Goal: Task Accomplishment & Management: Complete application form

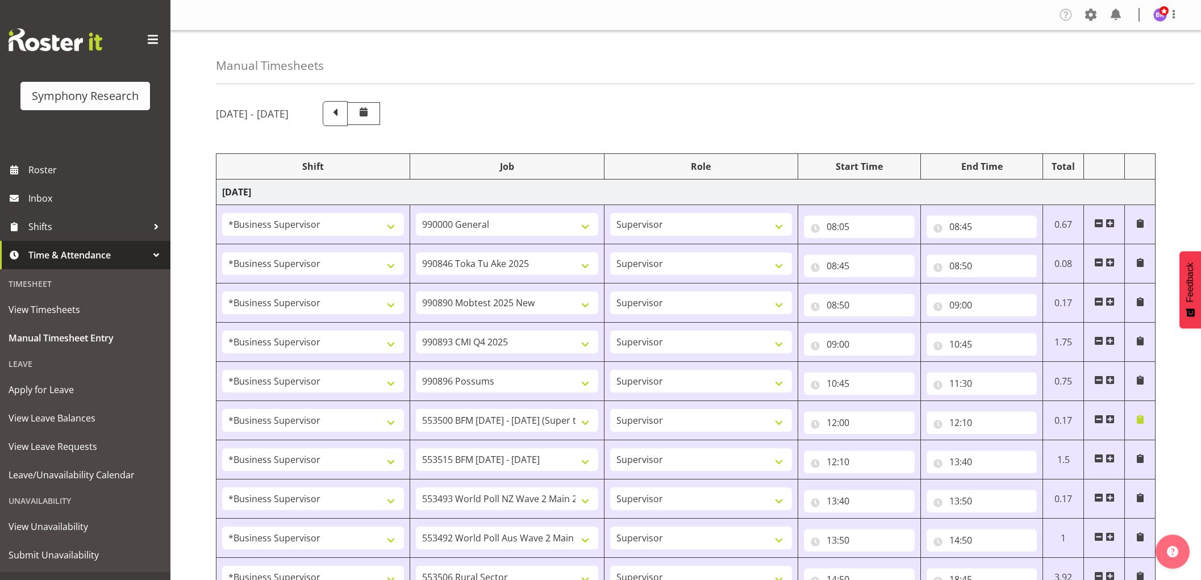
select select "1607"
select select "743"
select select "1607"
select select "9426"
select select "1607"
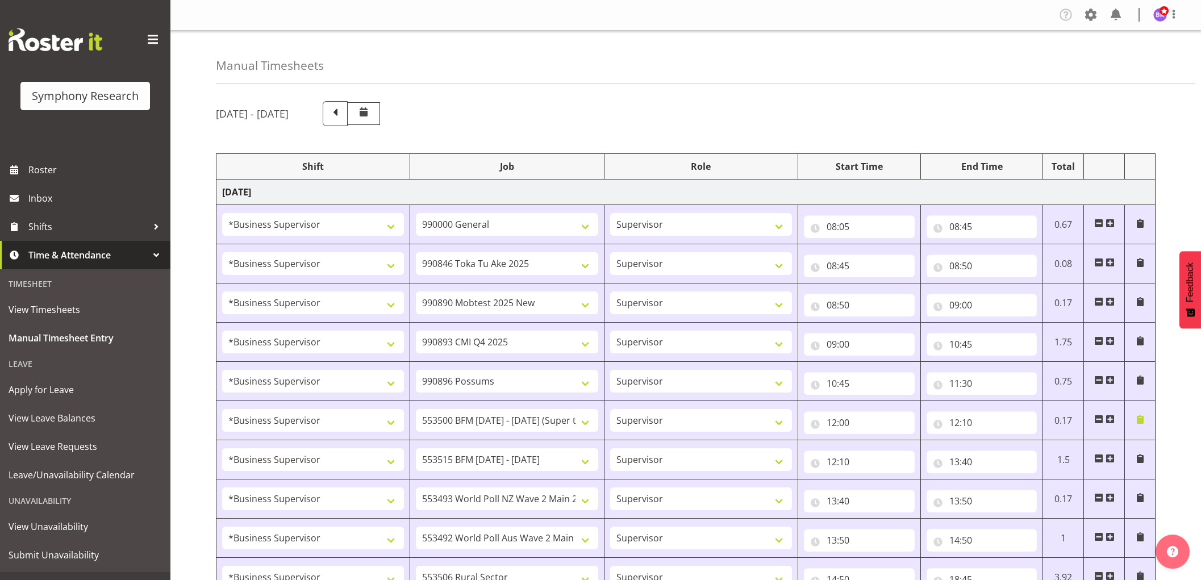
select select "10485"
select select "1607"
select select "10575"
select select "1607"
select select "10633"
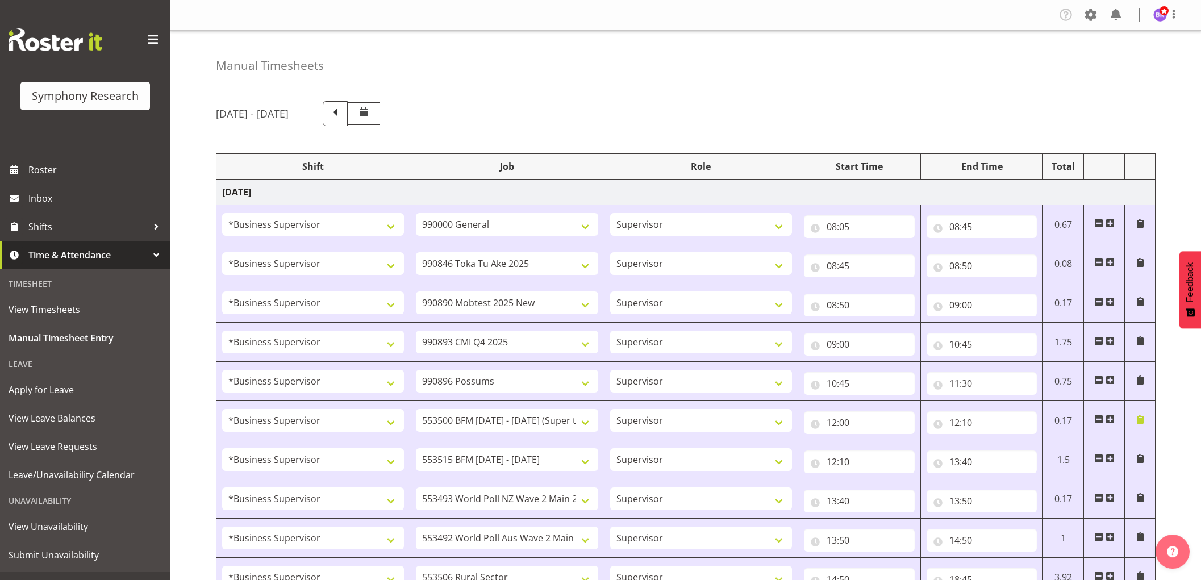
select select "1607"
select select "10733"
select select "1607"
select select "10731"
select select "1607"
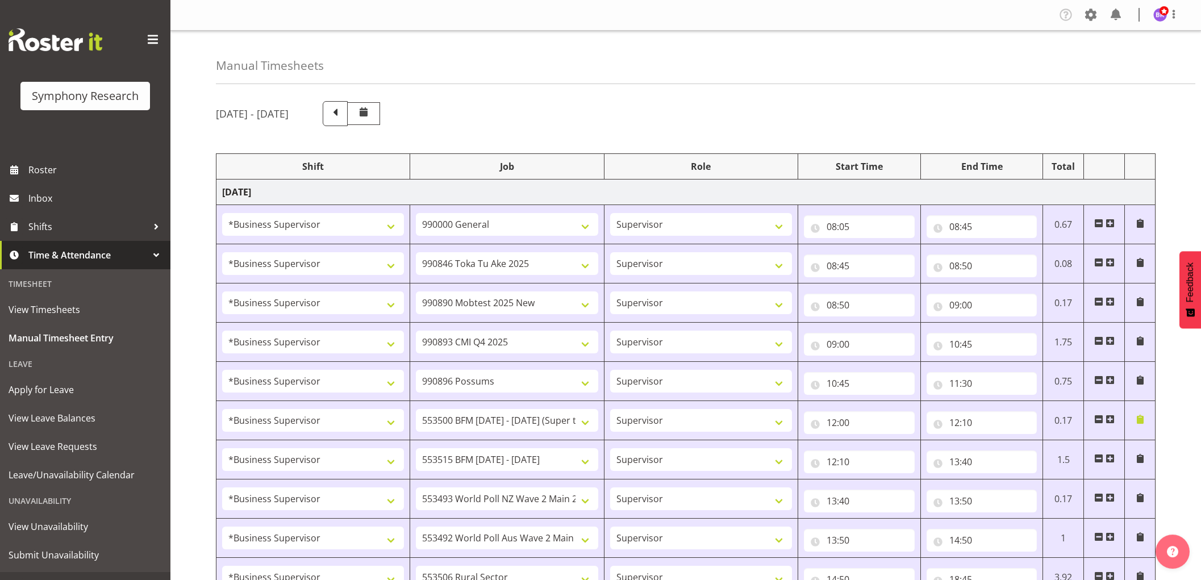
select select "10527"
select select "1607"
select select "10499"
select select "1607"
select select "10587"
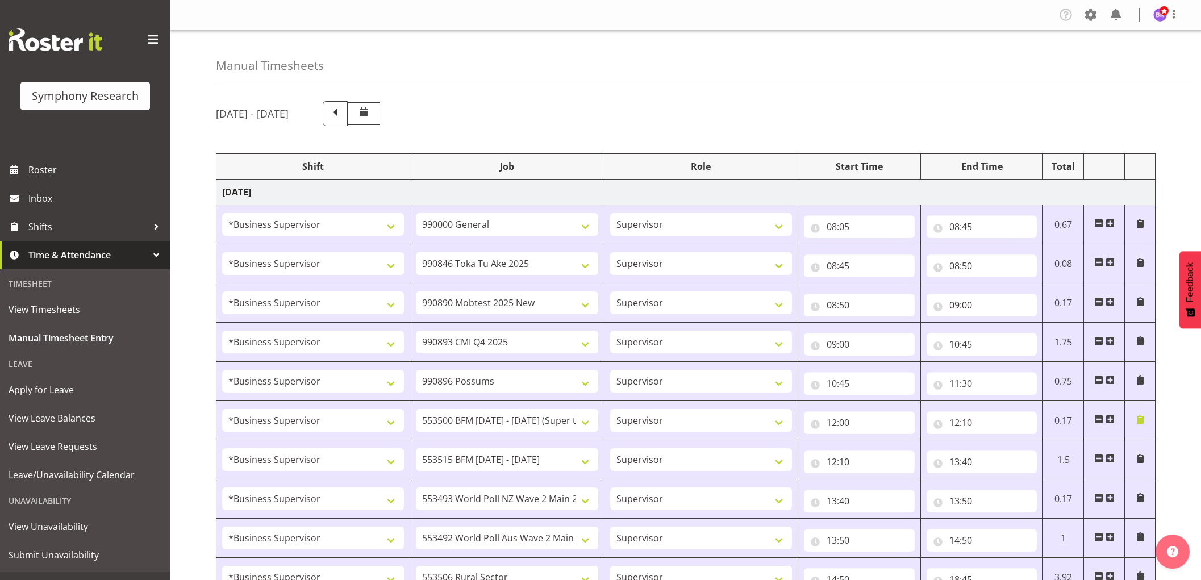
select select "1607"
select select "743"
select select "10"
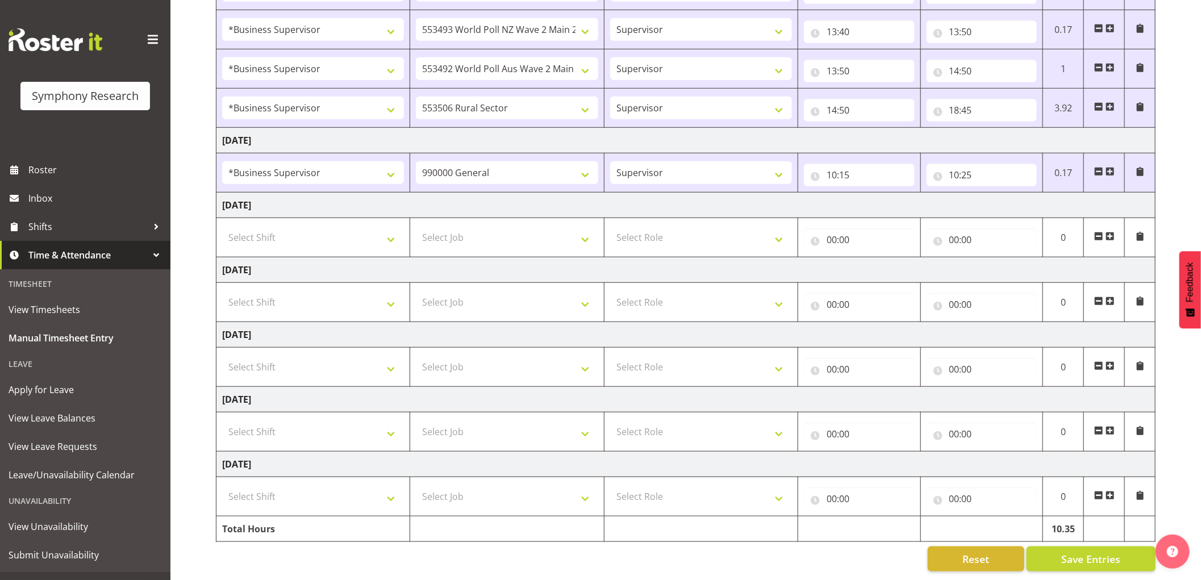
scroll to position [481, 0]
click at [971, 165] on input "10:25" at bounding box center [982, 175] width 111 height 23
click at [1028, 195] on select "00 01 02 03 04 05 06 07 08 09 10 11 12 13 14 15 16 17 18 19 20 21 22 23 24 25 2…" at bounding box center [1034, 204] width 26 height 23
select select "50"
click at [1021, 193] on select "00 01 02 03 04 05 06 07 08 09 10 11 12 13 14 15 16 17 18 19 20 21 22 23 24 25 2…" at bounding box center [1034, 204] width 26 height 23
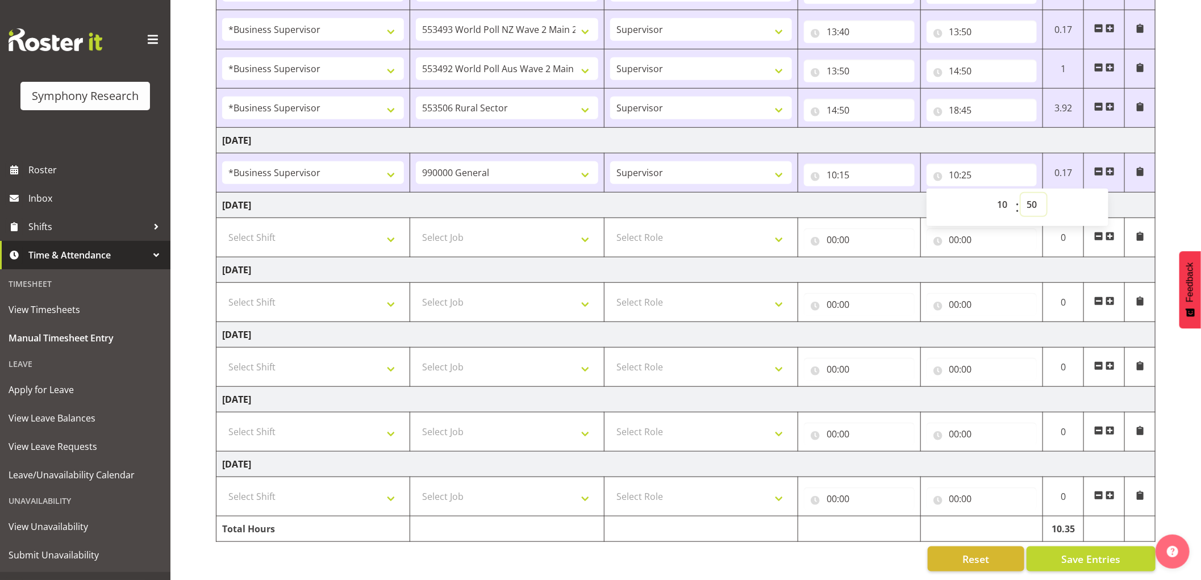
type input "10:50"
click at [1108, 167] on span at bounding box center [1109, 171] width 9 height 9
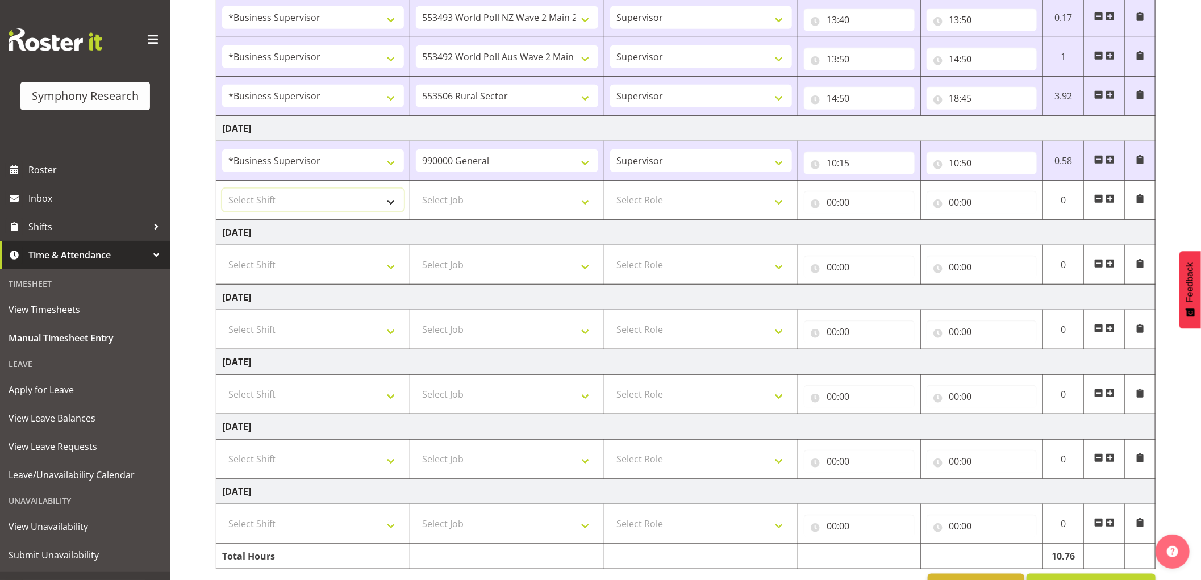
click at [368, 205] on select "Select Shift !!Weekend Residential (Roster IT Shift Label) *Business 9/10am ~ 4…" at bounding box center [313, 200] width 182 height 23
select select "1607"
click at [222, 189] on select "Select Shift !!Weekend Residential (Roster IT Shift Label) *Business 9/10am ~ 4…" at bounding box center [313, 200] width 182 height 23
click at [479, 201] on select "Select Job 550060 IF Admin 553492 World Poll Aus Wave 2 Main 2025 553493 World …" at bounding box center [507, 200] width 182 height 23
select select "10499"
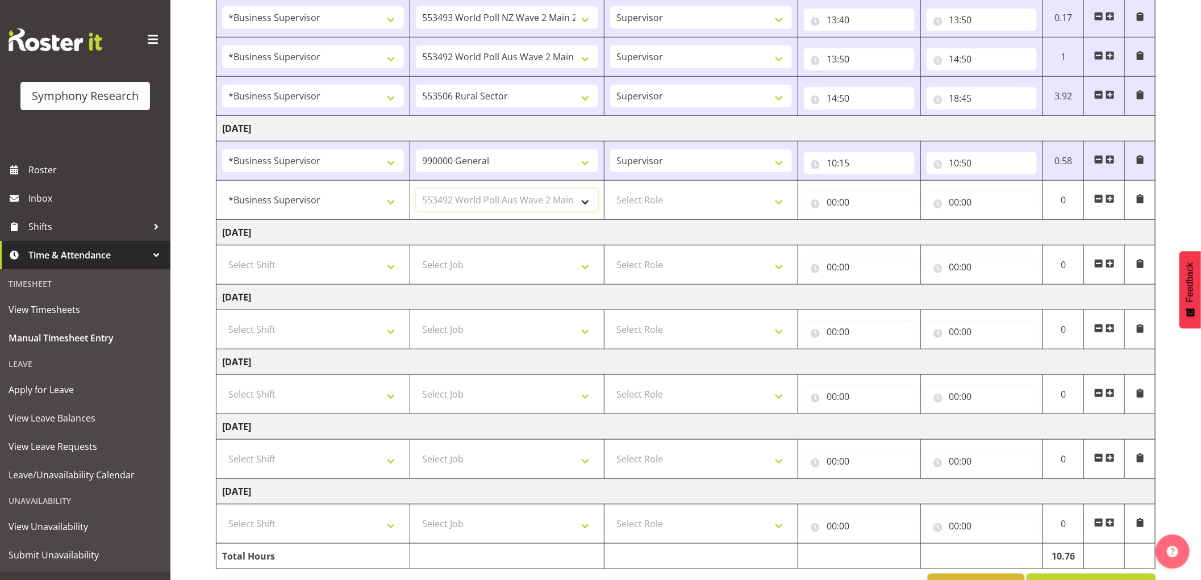
click at [416, 189] on select "Select Job 550060 IF Admin 553492 World Poll Aus Wave 2 Main 2025 553493 World …" at bounding box center [507, 200] width 182 height 23
click at [663, 201] on select "Select Role Supervisor Interviewing Briefing" at bounding box center [701, 200] width 182 height 23
select select "45"
click at [610, 189] on select "Select Role Supervisor Interviewing Briefing" at bounding box center [701, 200] width 182 height 23
click at [834, 202] on input "00:00" at bounding box center [859, 202] width 111 height 23
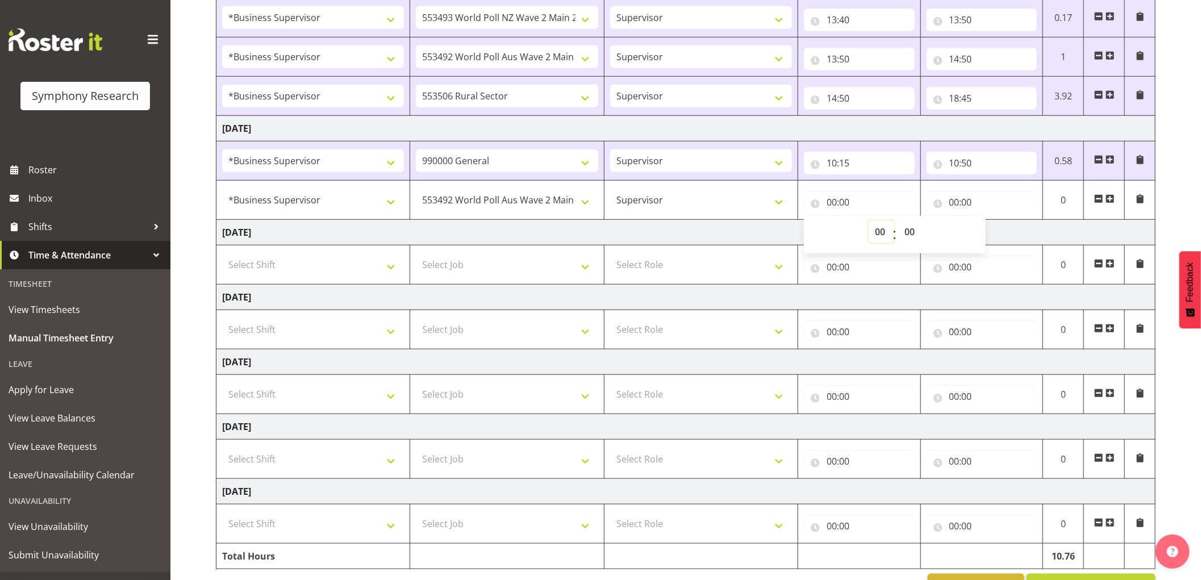
click at [881, 233] on select "00 01 02 03 04 05 06 07 08 09 10 11 12 13 14 15 16 17 18 19 20 21 22 23" at bounding box center [882, 231] width 26 height 23
select select "10"
click at [869, 221] on select "00 01 02 03 04 05 06 07 08 09 10 11 12 13 14 15 16 17 18 19 20 21 22 23" at bounding box center [882, 231] width 26 height 23
type input "10:00"
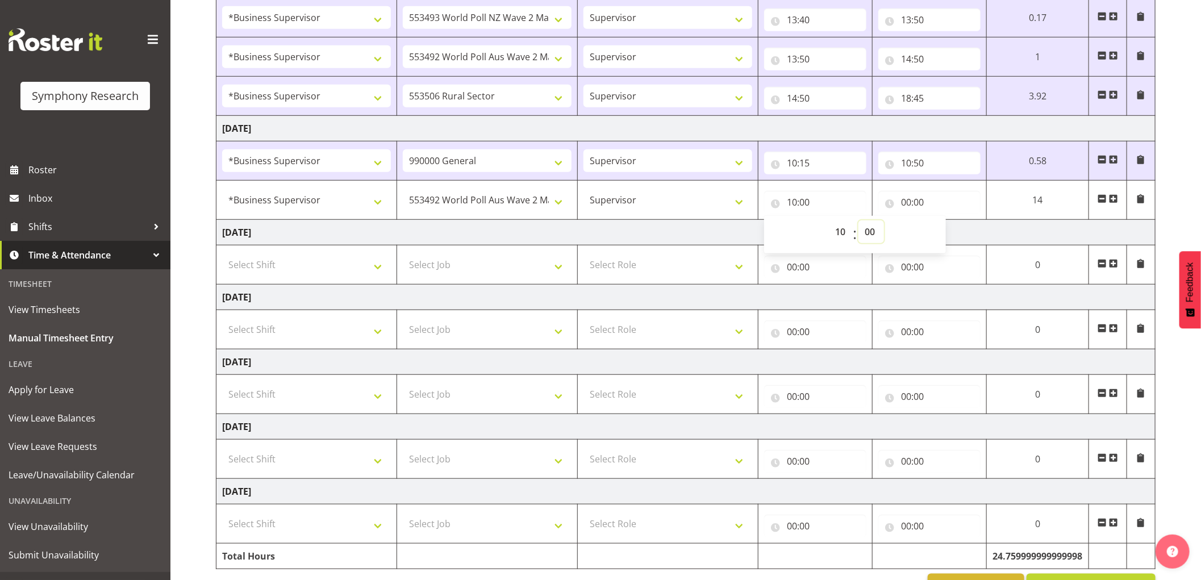
click at [873, 233] on select "00 01 02 03 04 05 06 07 08 09 10 11 12 13 14 15 16 17 18 19 20 21 22 23 24 25 2…" at bounding box center [871, 231] width 26 height 23
select select "50"
click at [858, 221] on select "00 01 02 03 04 05 06 07 08 09 10 11 12 13 14 15 16 17 18 19 20 21 22 23 24 25 2…" at bounding box center [871, 231] width 26 height 23
type input "10:50"
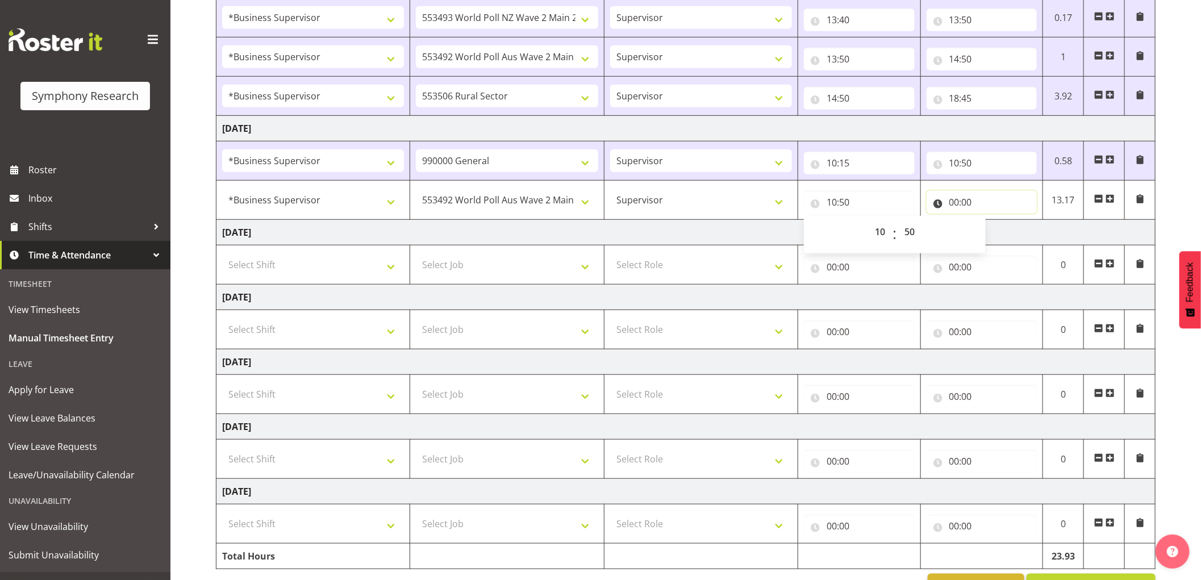
click at [960, 201] on input "00:00" at bounding box center [982, 202] width 111 height 23
click at [996, 234] on select "00 01 02 03 04 05 06 07 08 09 10 11 12 13 14 15 16 17 18 19 20 21 22 23" at bounding box center [1004, 231] width 26 height 23
select select "11"
click at [991, 221] on select "00 01 02 03 04 05 06 07 08 09 10 11 12 13 14 15 16 17 18 19 20 21 22 23" at bounding box center [1004, 231] width 26 height 23
type input "11:00"
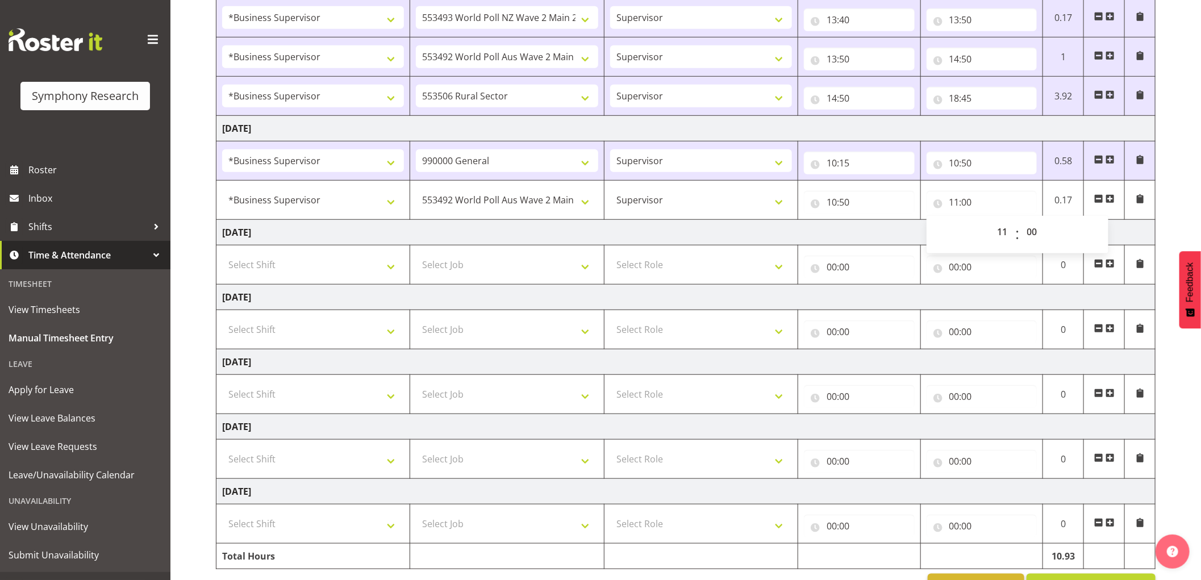
click at [1112, 201] on span at bounding box center [1109, 198] width 9 height 9
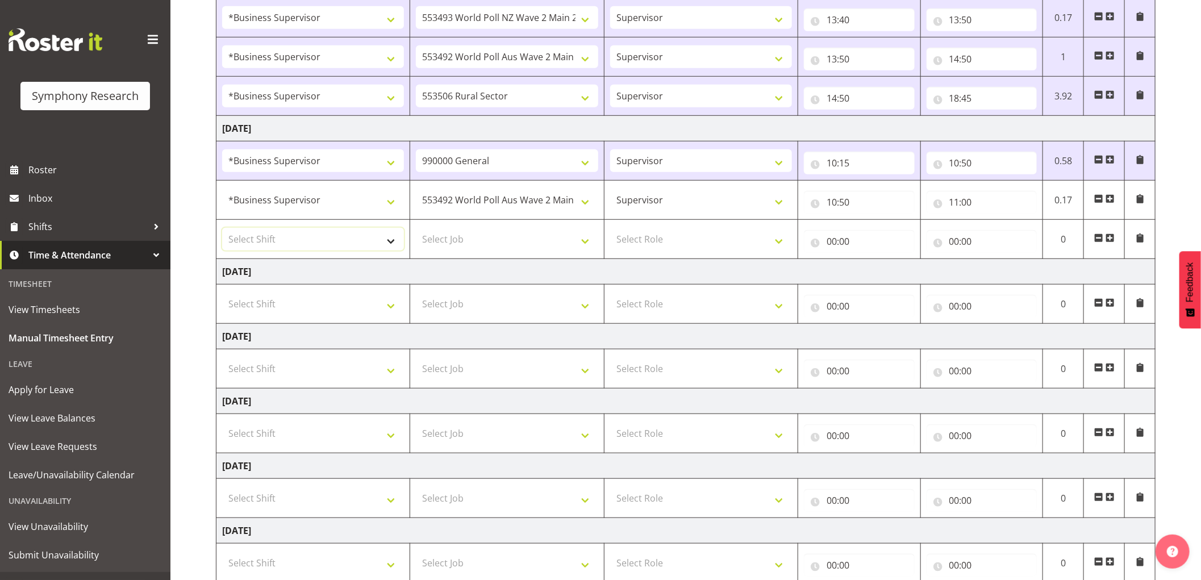
click at [289, 245] on select "Select Shift !!Weekend Residential (Roster IT Shift Label) *Business 9/10am ~ 4…" at bounding box center [313, 239] width 182 height 23
select select "1607"
click at [222, 228] on select "Select Shift !!Weekend Residential (Roster IT Shift Label) *Business 9/10am ~ 4…" at bounding box center [313, 239] width 182 height 23
click at [500, 244] on select "Select Job 550060 IF Admin 553492 World Poll Aus Wave 2 Main 2025 553493 World …" at bounding box center [507, 239] width 182 height 23
select select "10527"
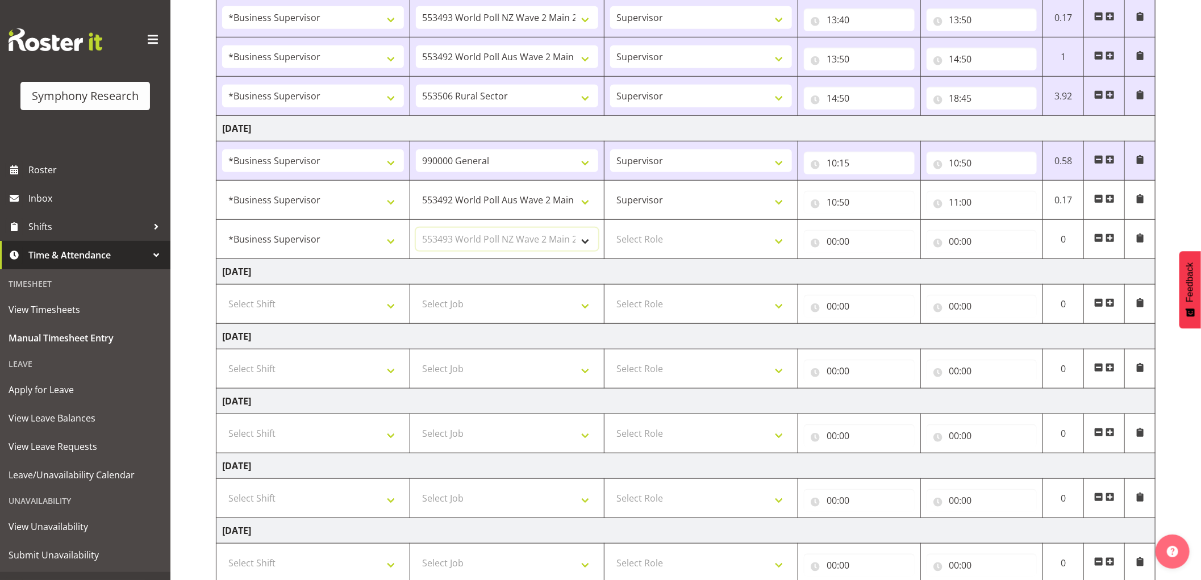
click at [416, 228] on select "Select Job 550060 IF Admin 553492 World Poll Aus Wave 2 Main 2025 553493 World …" at bounding box center [507, 239] width 182 height 23
click at [662, 241] on select "Select Role Supervisor Interviewing Briefing" at bounding box center [701, 239] width 182 height 23
select select "45"
click at [610, 228] on select "Select Role Supervisor Interviewing Briefing" at bounding box center [701, 239] width 182 height 23
click at [833, 239] on input "00:00" at bounding box center [859, 241] width 111 height 23
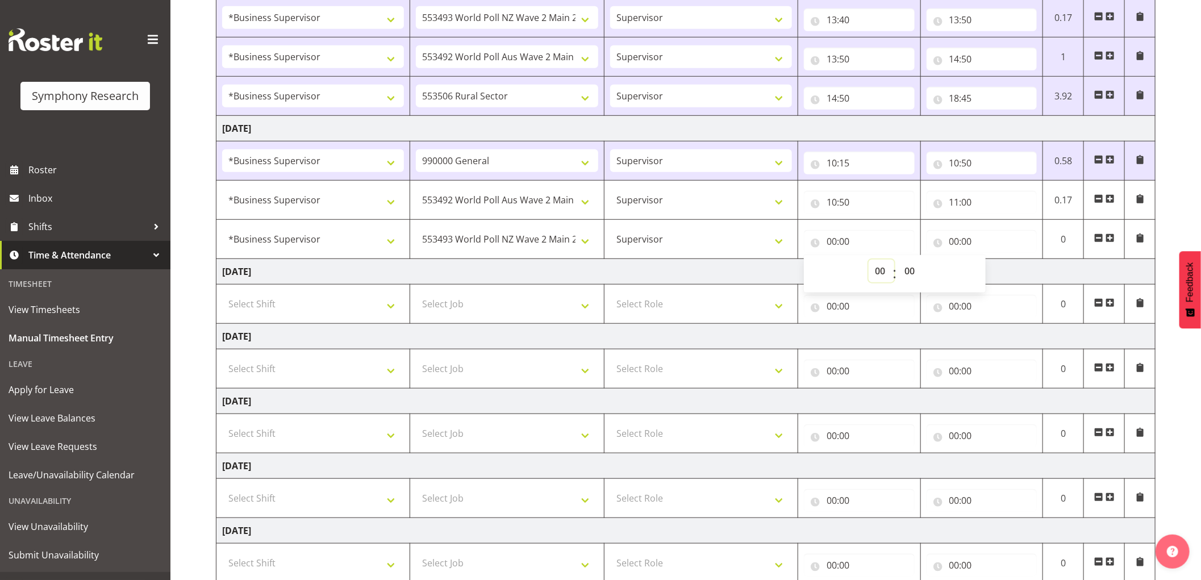
click at [875, 270] on select "00 01 02 03 04 05 06 07 08 09 10 11 12 13 14 15 16 17 18 19 20 21 22 23" at bounding box center [882, 271] width 26 height 23
select select "11"
click at [869, 260] on select "00 01 02 03 04 05 06 07 08 09 10 11 12 13 14 15 16 17 18 19 20 21 22 23" at bounding box center [882, 271] width 26 height 23
type input "11:00"
click at [950, 239] on input "00:00" at bounding box center [982, 241] width 111 height 23
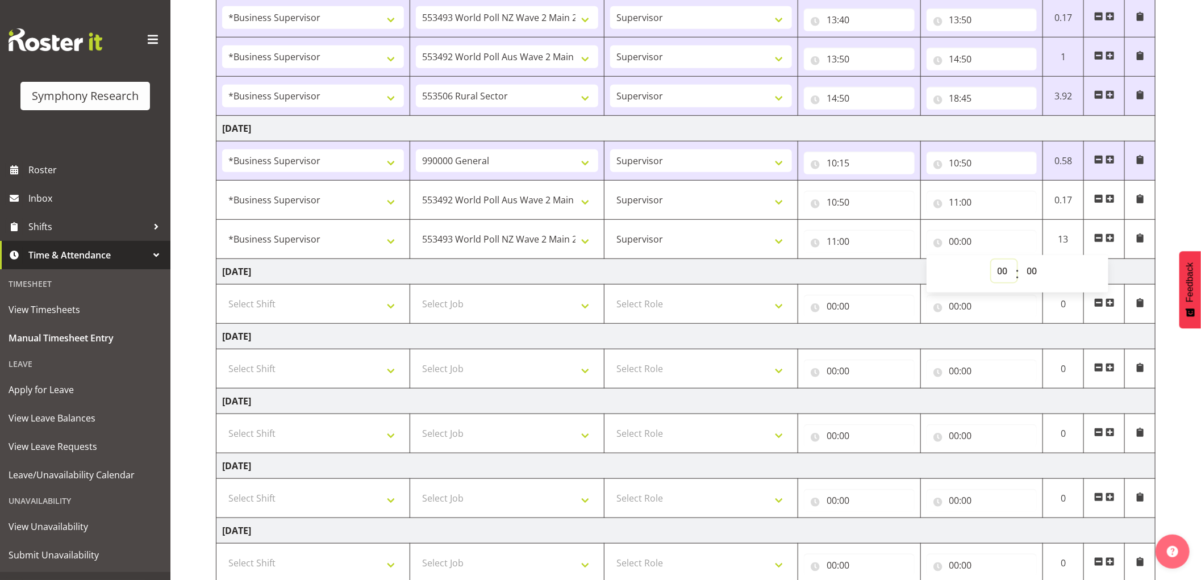
click at [997, 273] on select "00 01 02 03 04 05 06 07 08 09 10 11 12 13 14 15 16 17 18 19 20 21 22 23" at bounding box center [1004, 271] width 26 height 23
select select "11"
click at [991, 260] on select "00 01 02 03 04 05 06 07 08 09 10 11 12 13 14 15 16 17 18 19 20 21 22 23" at bounding box center [1004, 271] width 26 height 23
type input "11:00"
click at [1030, 269] on select "00 01 02 03 04 05 06 07 08 09 10 11 12 13 14 15 16 17 18 19 20 21 22 23 24 25 2…" at bounding box center [1034, 271] width 26 height 23
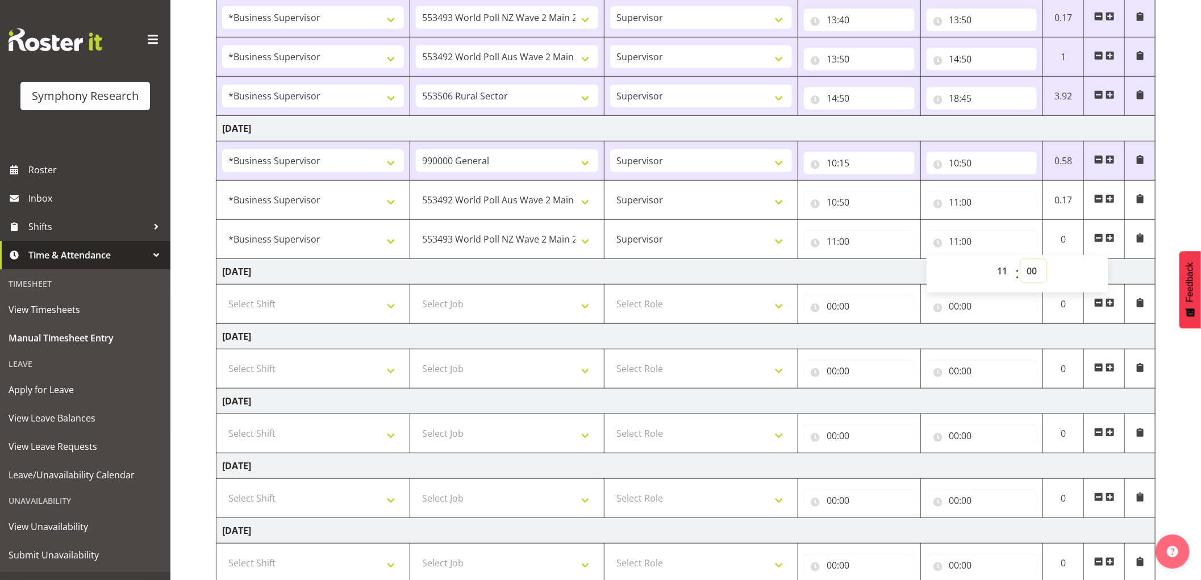
select select "10"
click at [1021, 260] on select "00 01 02 03 04 05 06 07 08 09 10 11 12 13 14 15 16 17 18 19 20 21 22 23 24 25 2…" at bounding box center [1034, 271] width 26 height 23
type input "11:10"
click at [953, 160] on input "10:50" at bounding box center [982, 163] width 111 height 23
click at [1000, 195] on select "00 01 02 03 04 05 06 07 08 09 10 11 12 13 14 15 16 17 18 19 20 21 22 23" at bounding box center [1004, 192] width 26 height 23
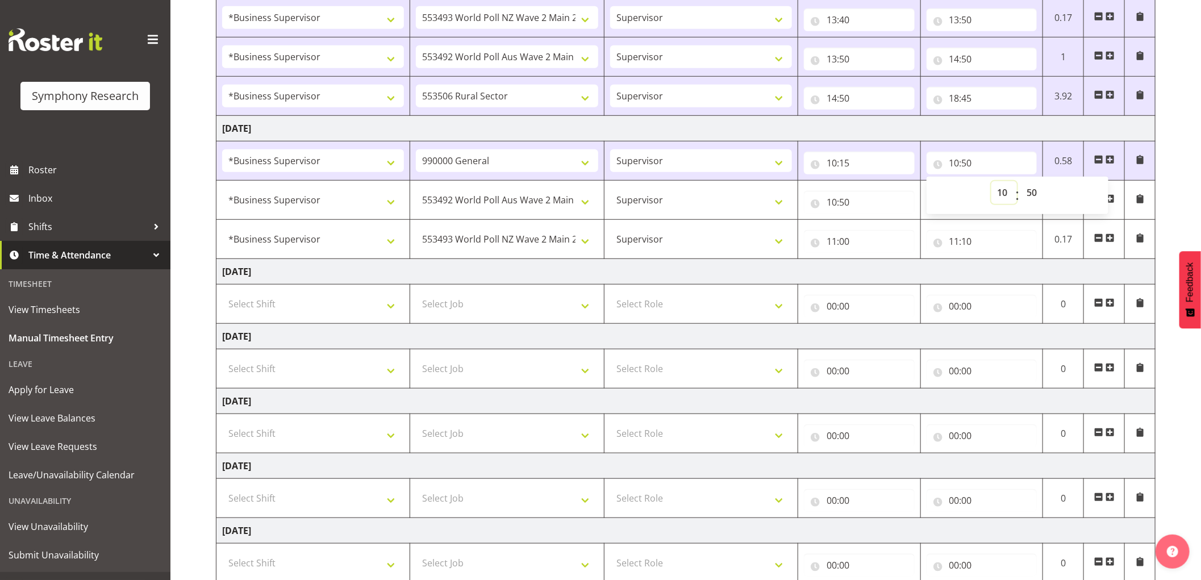
select select "11"
click at [991, 182] on select "00 01 02 03 04 05 06 07 08 09 10 11 12 13 14 15 16 17 18 19 20 21 22 23" at bounding box center [1004, 192] width 26 height 23
type input "11:50"
click at [827, 203] on input "10:50" at bounding box center [859, 202] width 111 height 23
click at [878, 225] on select "00 01 02 03 04 05 06 07 08 09 10 11 12 13 14 15 16 17 18 19 20 21 22 23" at bounding box center [882, 231] width 26 height 23
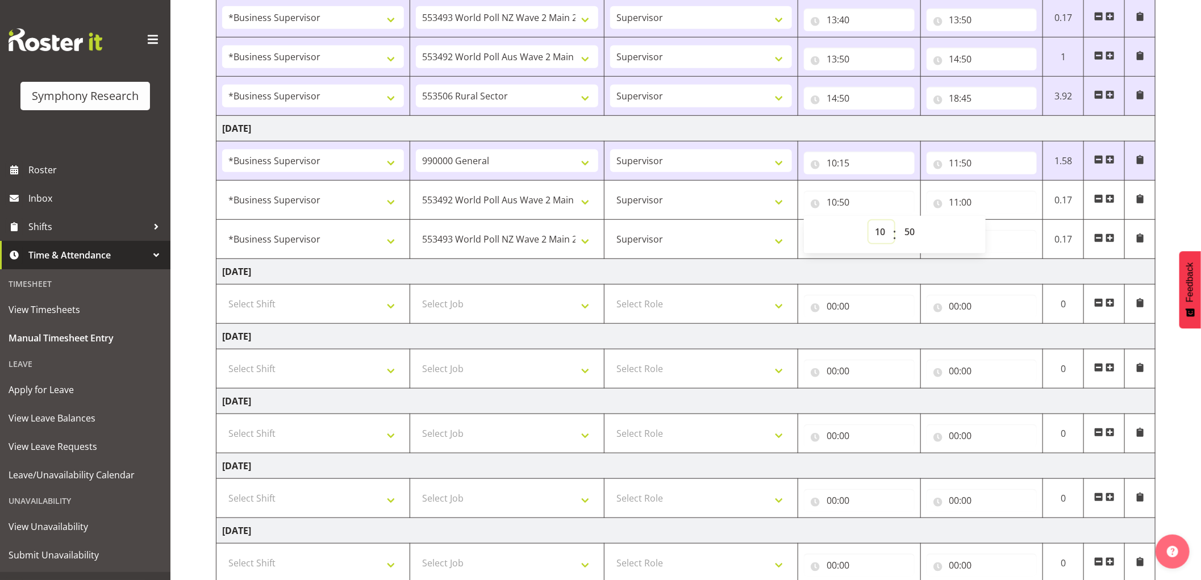
select select "11"
click at [869, 221] on select "00 01 02 03 04 05 06 07 08 09 10 11 12 13 14 15 16 17 18 19 20 21 22 23" at bounding box center [882, 231] width 26 height 23
type input "11:50"
click at [915, 231] on select "00 01 02 03 04 05 06 07 08 09 10 11 12 13 14 15 16 17 18 19 20 21 22 23 24 25 2…" at bounding box center [911, 231] width 26 height 23
click at [972, 161] on input "11:50" at bounding box center [982, 163] width 111 height 23
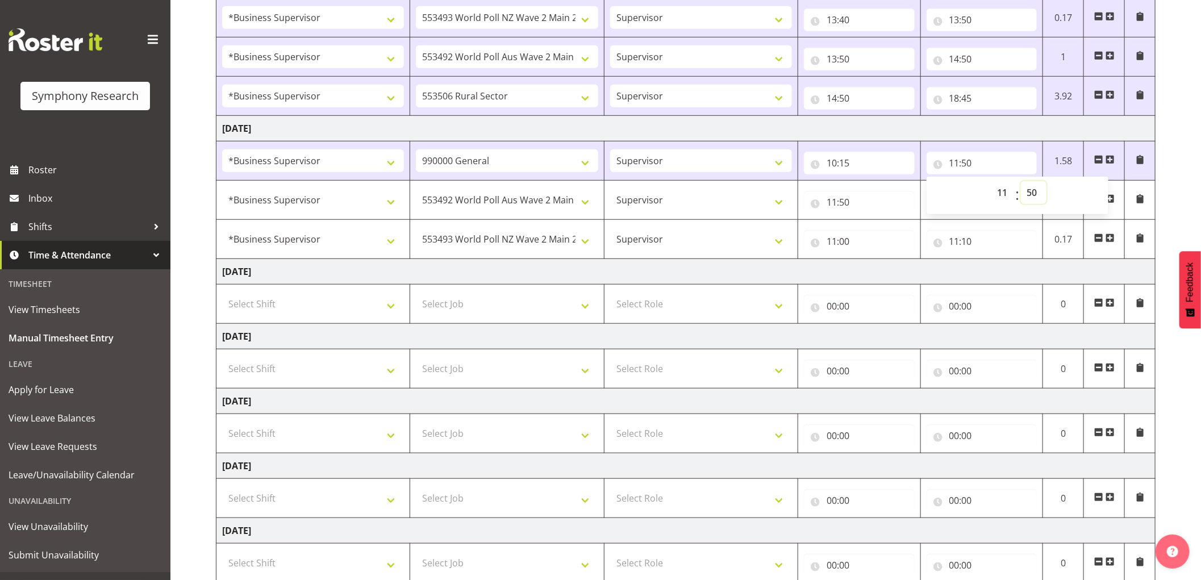
click at [1029, 194] on select "00 01 02 03 04 05 06 07 08 09 10 11 12 13 14 15 16 17 18 19 20 21 22 23 24 25 2…" at bounding box center [1034, 192] width 26 height 23
select select "0"
click at [1021, 182] on select "00 01 02 03 04 05 06 07 08 09 10 11 12 13 14 15 16 17 18 19 20 21 22 23 24 25 2…" at bounding box center [1034, 192] width 26 height 23
type input "11:00"
click at [849, 201] on input "11:50" at bounding box center [859, 202] width 111 height 23
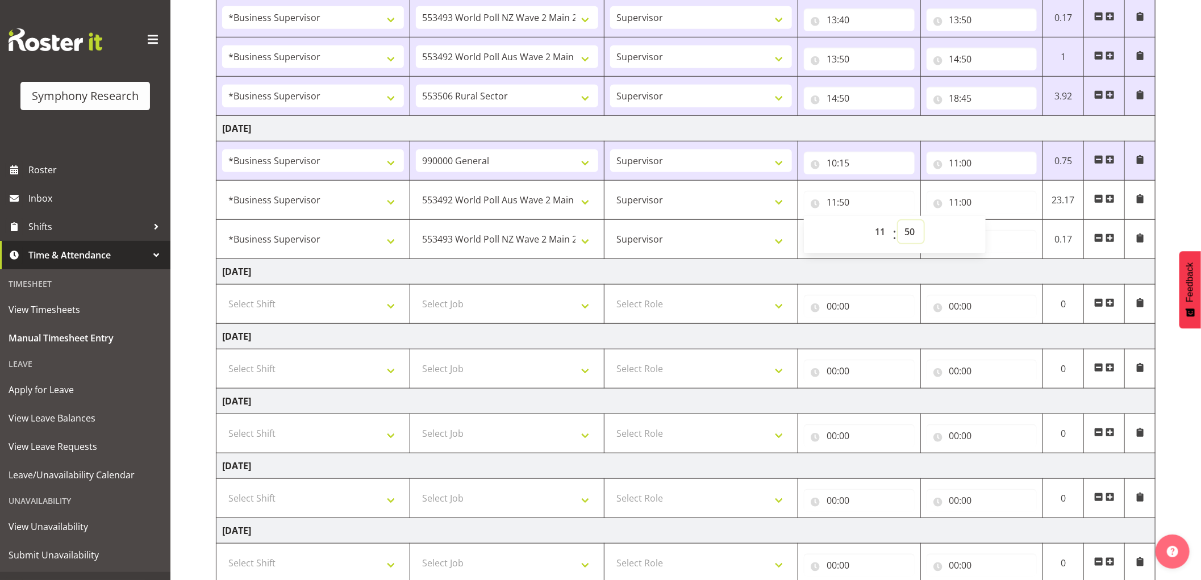
click at [915, 231] on select "00 01 02 03 04 05 06 07 08 09 10 11 12 13 14 15 16 17 18 19 20 21 22 23 24 25 2…" at bounding box center [911, 231] width 26 height 23
select select "0"
click at [898, 221] on select "00 01 02 03 04 05 06 07 08 09 10 11 12 13 14 15 16 17 18 19 20 21 22 23 24 25 2…" at bounding box center [911, 231] width 26 height 23
type input "11:00"
click at [964, 205] on input "11:00" at bounding box center [982, 202] width 111 height 23
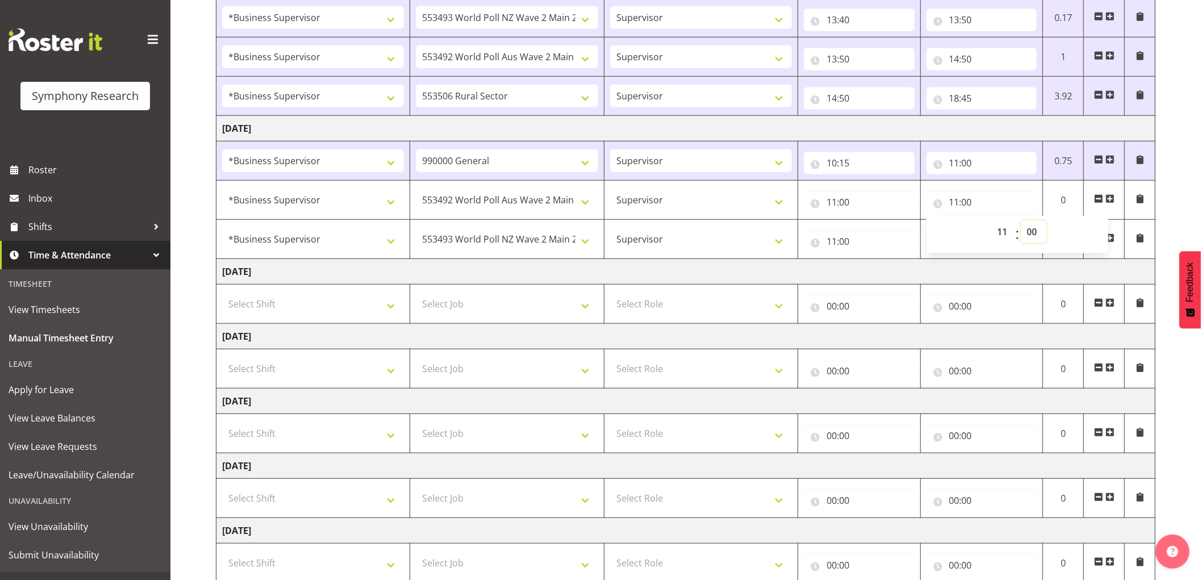
click at [1029, 229] on select "00 01 02 03 04 05 06 07 08 09 10 11 12 13 14 15 16 17 18 19 20 21 22 23 24 25 2…" at bounding box center [1034, 231] width 26 height 23
select select "10"
click at [1021, 221] on select "00 01 02 03 04 05 06 07 08 09 10 11 12 13 14 15 16 17 18 19 20 21 22 23 24 25 2…" at bounding box center [1034, 231] width 26 height 23
type input "11:10"
click at [848, 243] on input "11:00" at bounding box center [859, 241] width 111 height 23
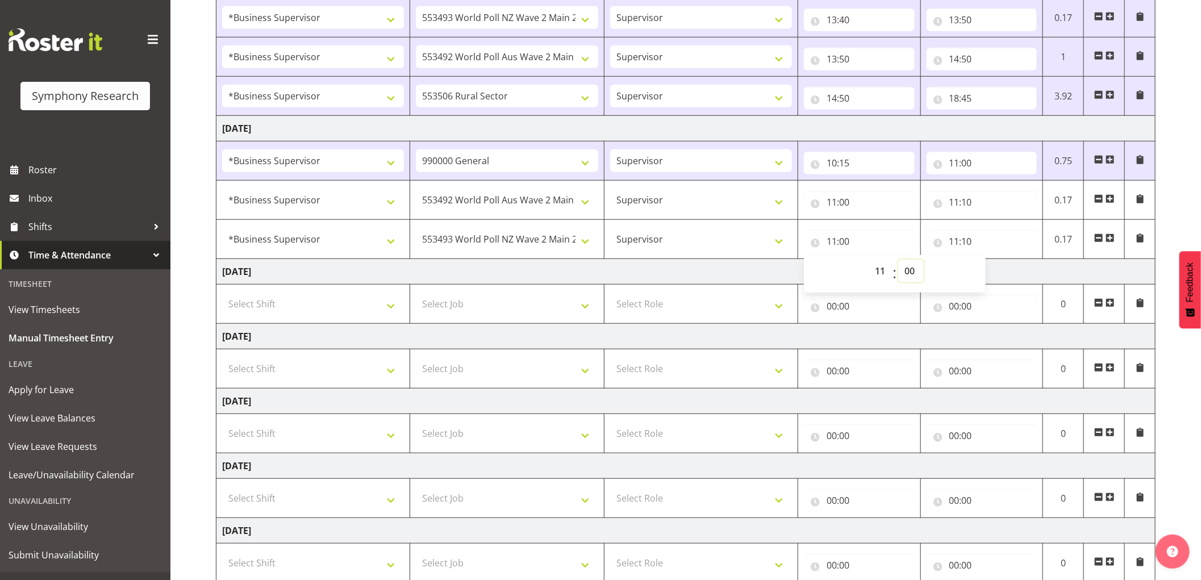
click at [909, 269] on select "00 01 02 03 04 05 06 07 08 09 10 11 12 13 14 15 16 17 18 19 20 21 22 23 24 25 2…" at bounding box center [911, 271] width 26 height 23
select select "10"
click at [898, 260] on select "00 01 02 03 04 05 06 07 08 09 10 11 12 13 14 15 16 17 18 19 20 21 22 23 24 25 2…" at bounding box center [911, 271] width 26 height 23
type input "11:10"
click at [967, 243] on input "11:10" at bounding box center [982, 241] width 111 height 23
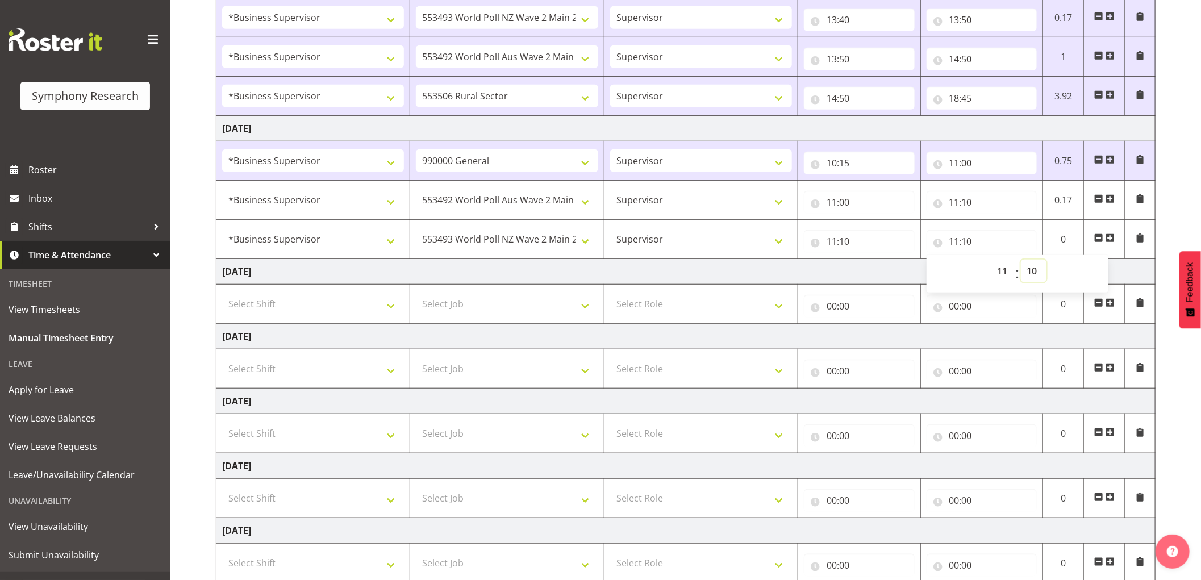
click at [1034, 270] on select "00 01 02 03 04 05 06 07 08 09 10 11 12 13 14 15 16 17 18 19 20 21 22 23 24 25 2…" at bounding box center [1034, 271] width 26 height 23
select select "20"
click at [1021, 260] on select "00 01 02 03 04 05 06 07 08 09 10 11 12 13 14 15 16 17 18 19 20 21 22 23 24 25 2…" at bounding box center [1034, 271] width 26 height 23
type input "11:20"
click at [1109, 237] on span at bounding box center [1109, 237] width 9 height 9
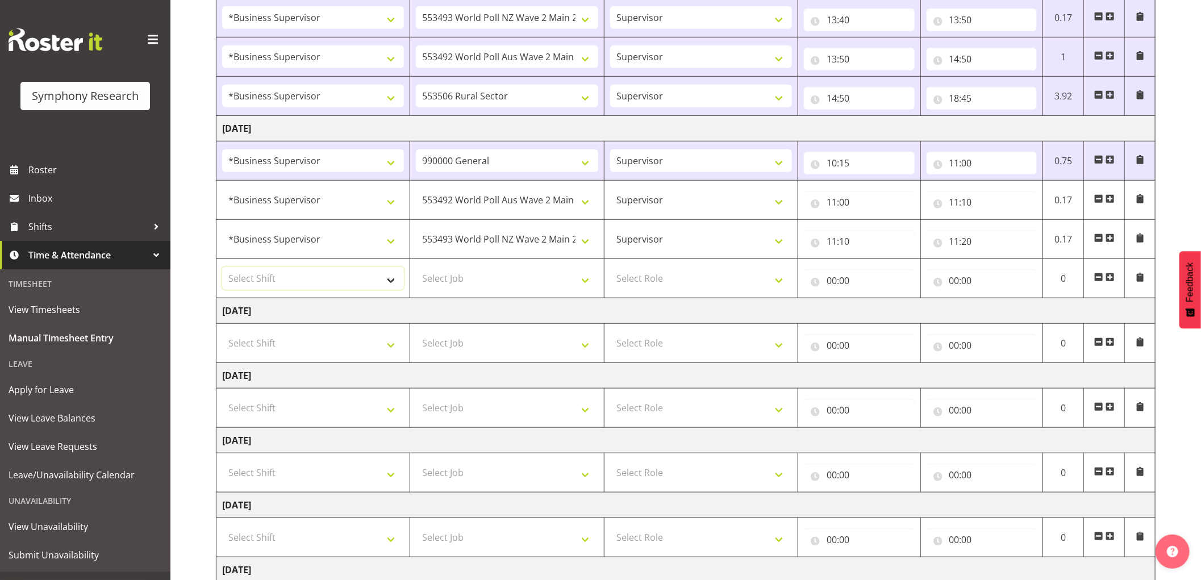
click at [338, 271] on select "Select Shift !!Weekend Residential (Roster IT Shift Label) *Business 9/10am ~ 4…" at bounding box center [313, 278] width 182 height 23
select select "1607"
click at [222, 268] on select "Select Shift !!Weekend Residential (Roster IT Shift Label) *Business 9/10am ~ 4…" at bounding box center [313, 278] width 182 height 23
click at [520, 283] on select "Select Job 550060 IF Admin 553492 World Poll Aus Wave 2 Main 2025 553493 World …" at bounding box center [507, 278] width 182 height 23
select select "10587"
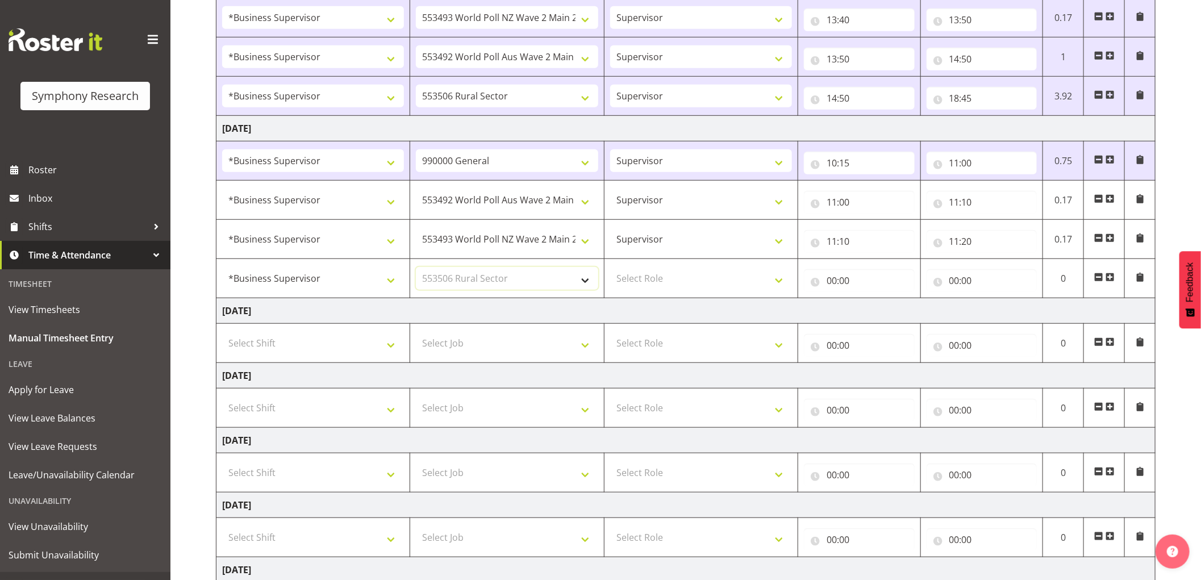
click at [416, 268] on select "Select Job 550060 IF Admin 553492 World Poll Aus Wave 2 Main 2025 553493 World …" at bounding box center [507, 278] width 182 height 23
click at [663, 283] on select "Select Role Supervisor Interviewing Briefing" at bounding box center [701, 278] width 182 height 23
select select "45"
click at [610, 268] on select "Select Role Supervisor Interviewing Briefing" at bounding box center [701, 278] width 182 height 23
click at [832, 273] on input "00:00" at bounding box center [859, 280] width 111 height 23
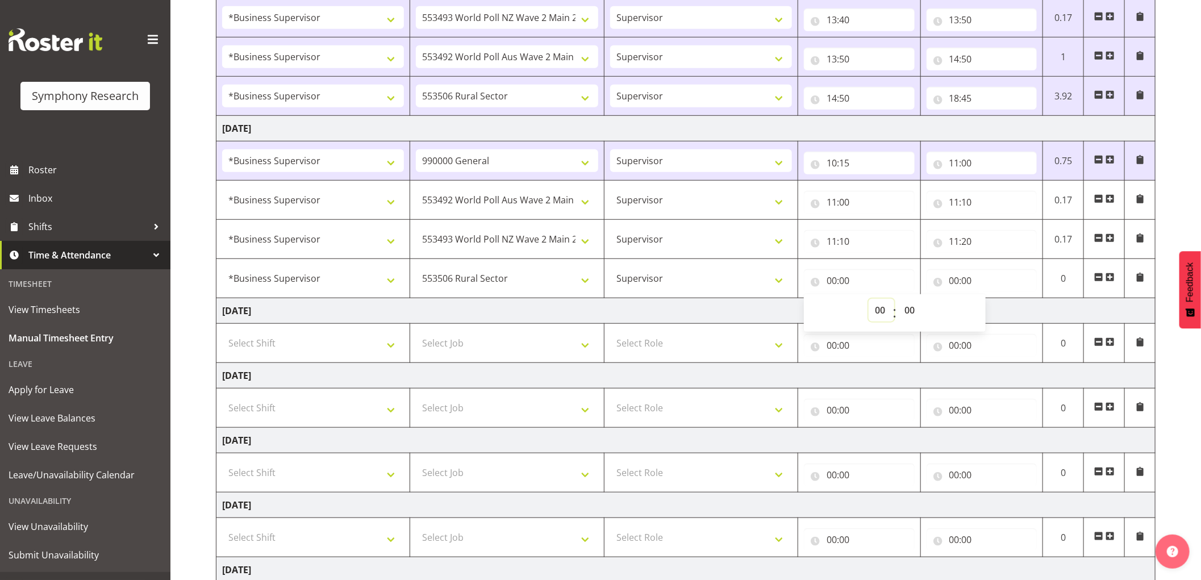
click at [877, 306] on select "00 01 02 03 04 05 06 07 08 09 10 11 12 13 14 15 16 17 18 19 20 21 22 23" at bounding box center [882, 310] width 26 height 23
select select "11"
click at [869, 299] on select "00 01 02 03 04 05 06 07 08 09 10 11 12 13 14 15 16 17 18 19 20 21 22 23" at bounding box center [882, 310] width 26 height 23
type input "11:00"
click at [906, 308] on select "00 01 02 03 04 05 06 07 08 09 10 11 12 13 14 15 16 17 18 19 20 21 22 23 24 25 2…" at bounding box center [911, 310] width 26 height 23
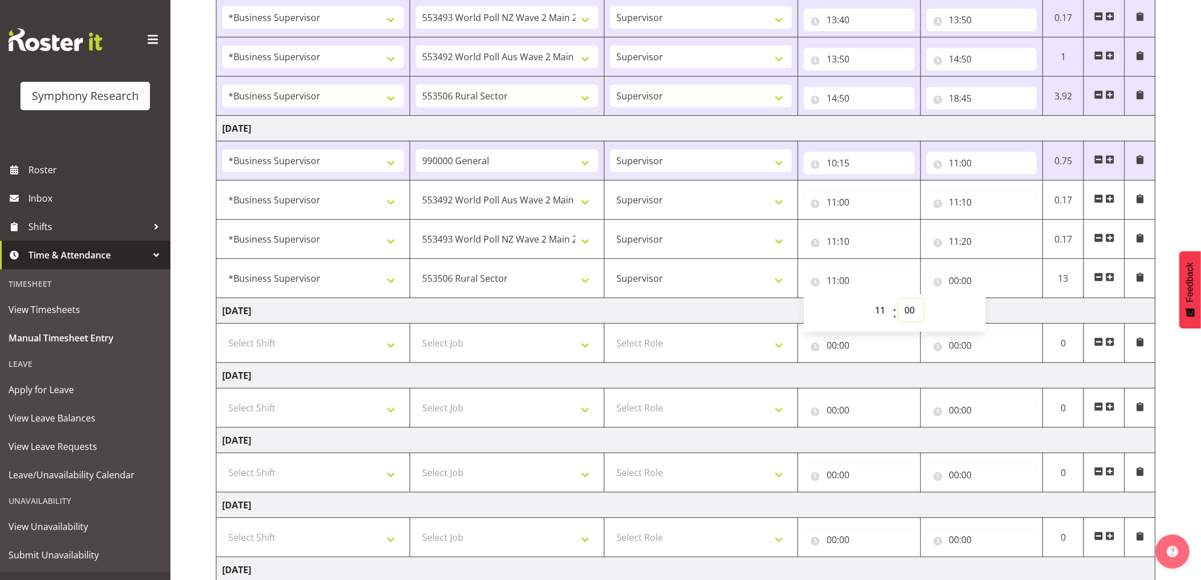
select select "20"
click at [898, 299] on select "00 01 02 03 04 05 06 07 08 09 10 11 12 13 14 15 16 17 18 19 20 21 22 23 24 25 2…" at bounding box center [911, 310] width 26 height 23
type input "11:20"
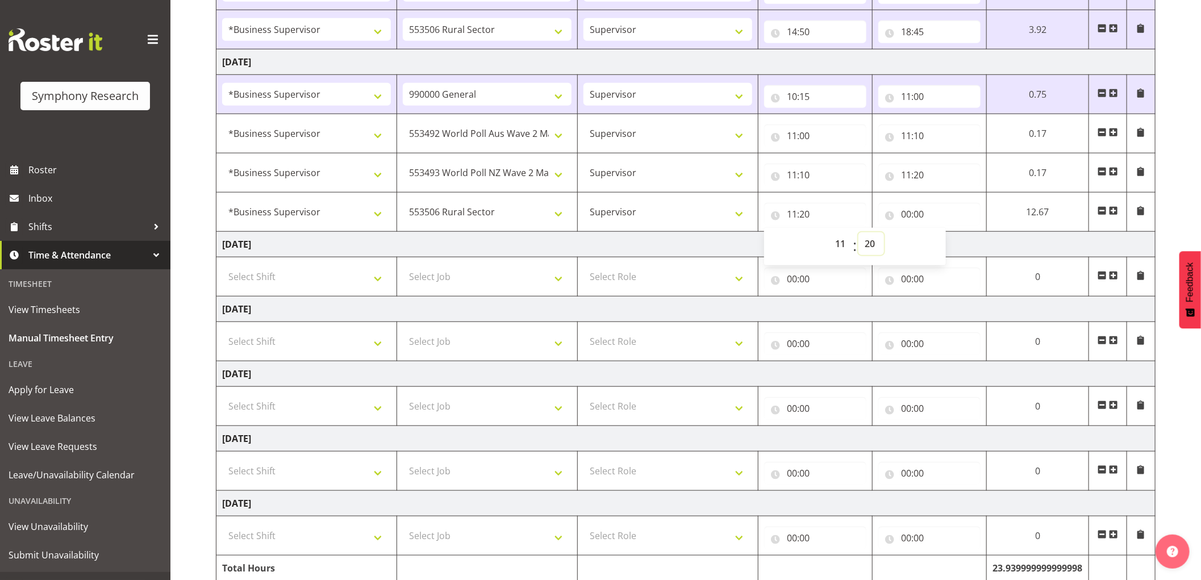
scroll to position [599, 0]
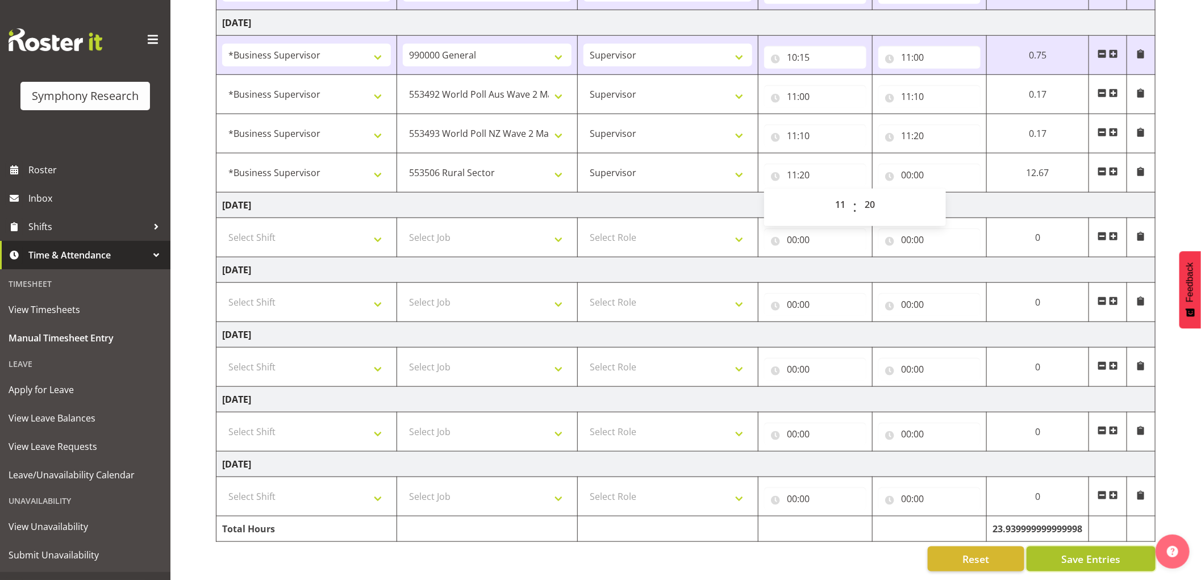
click at [1055, 554] on button "Save Entries" at bounding box center [1090, 558] width 129 height 25
